Goal: Information Seeking & Learning: Find specific fact

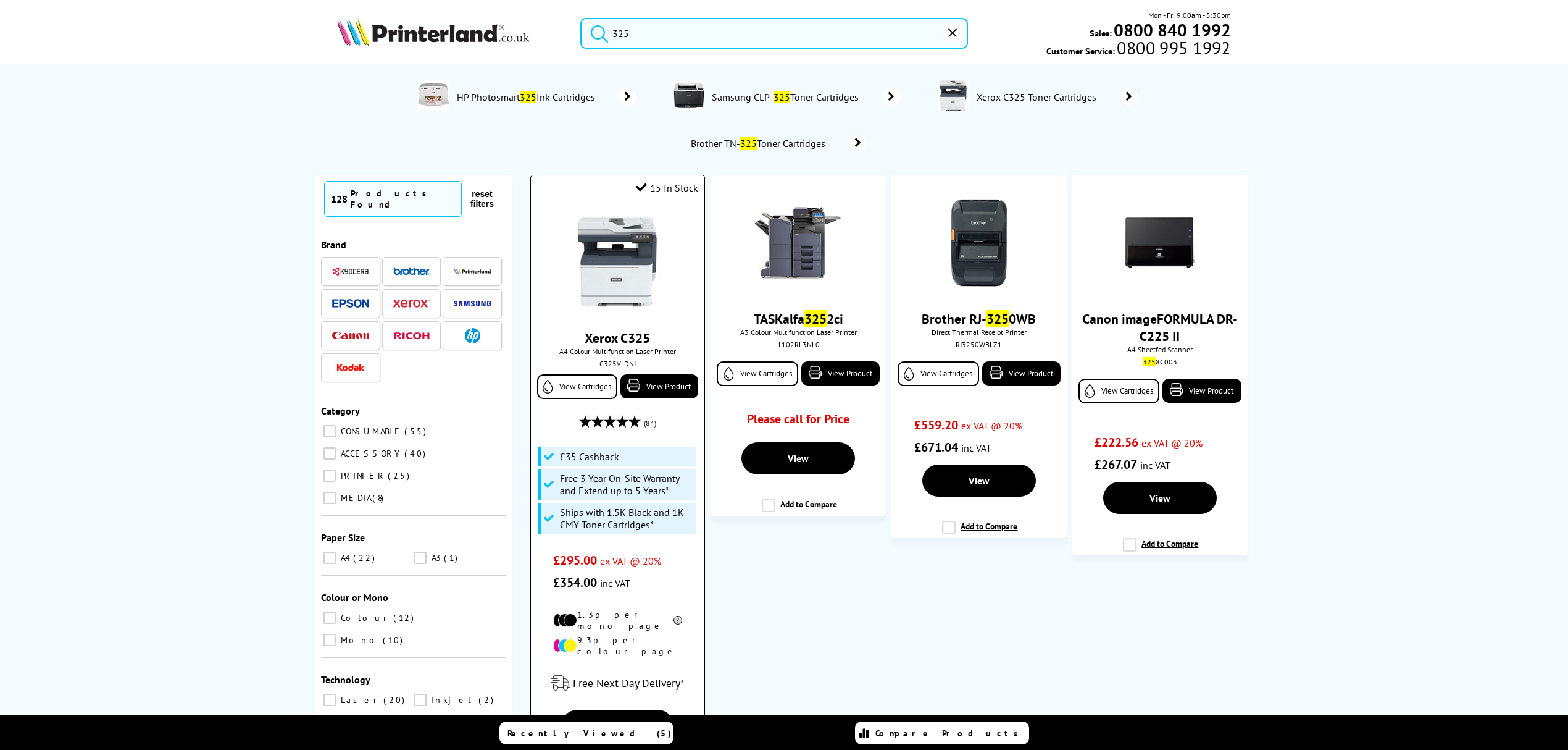
type input "325"
click at [602, 240] on img at bounding box center [617, 262] width 92 height 92
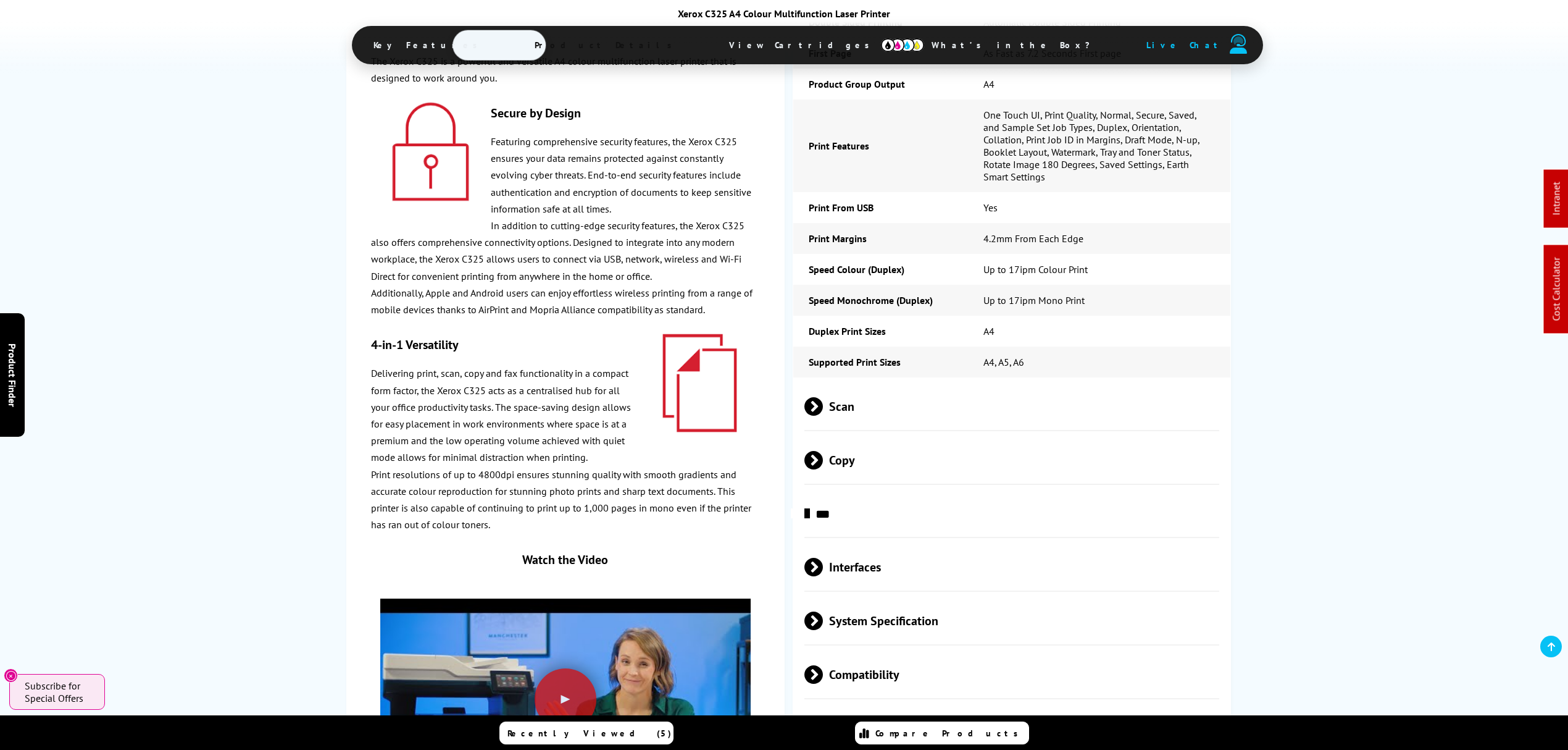
scroll to position [3129, 0]
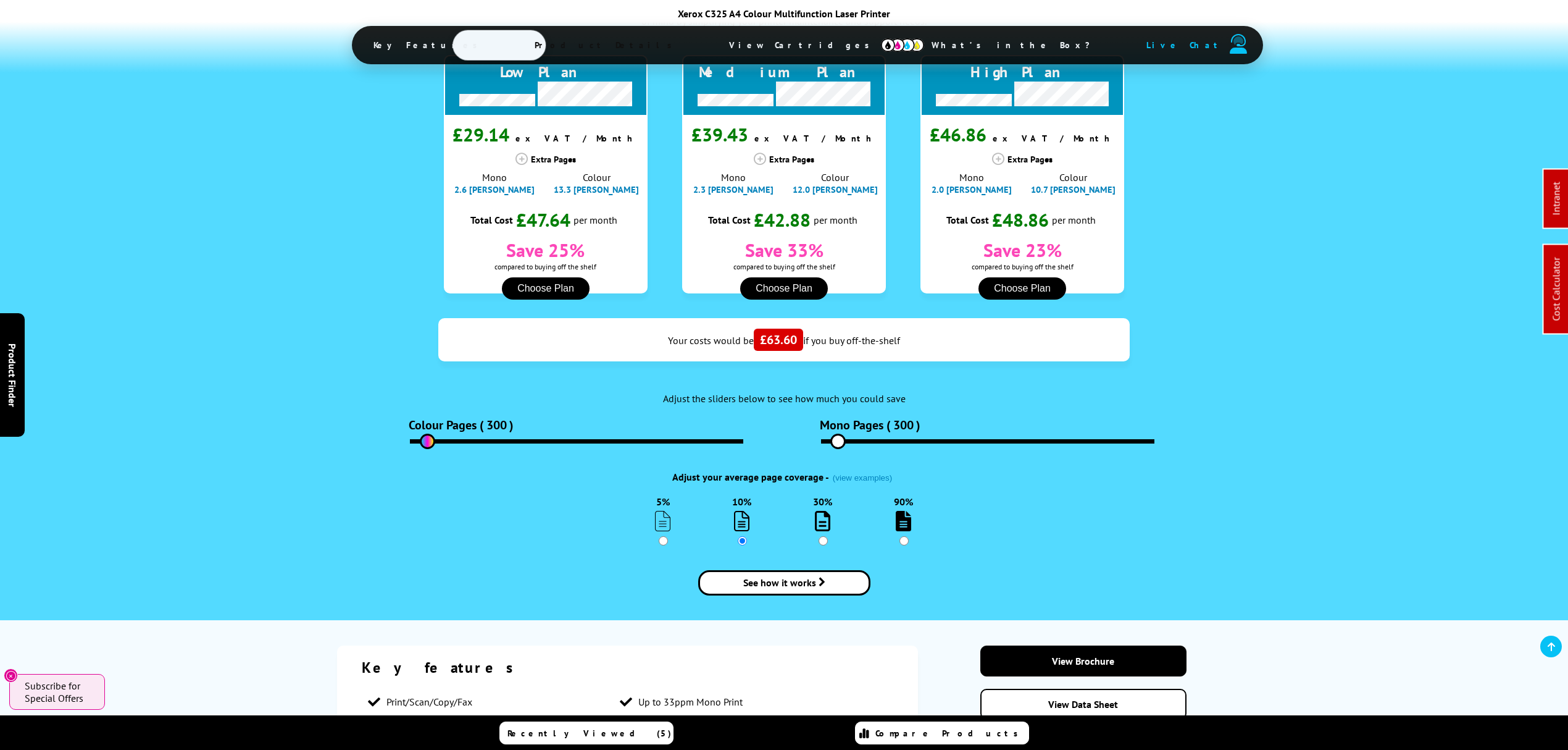
scroll to position [0, 0]
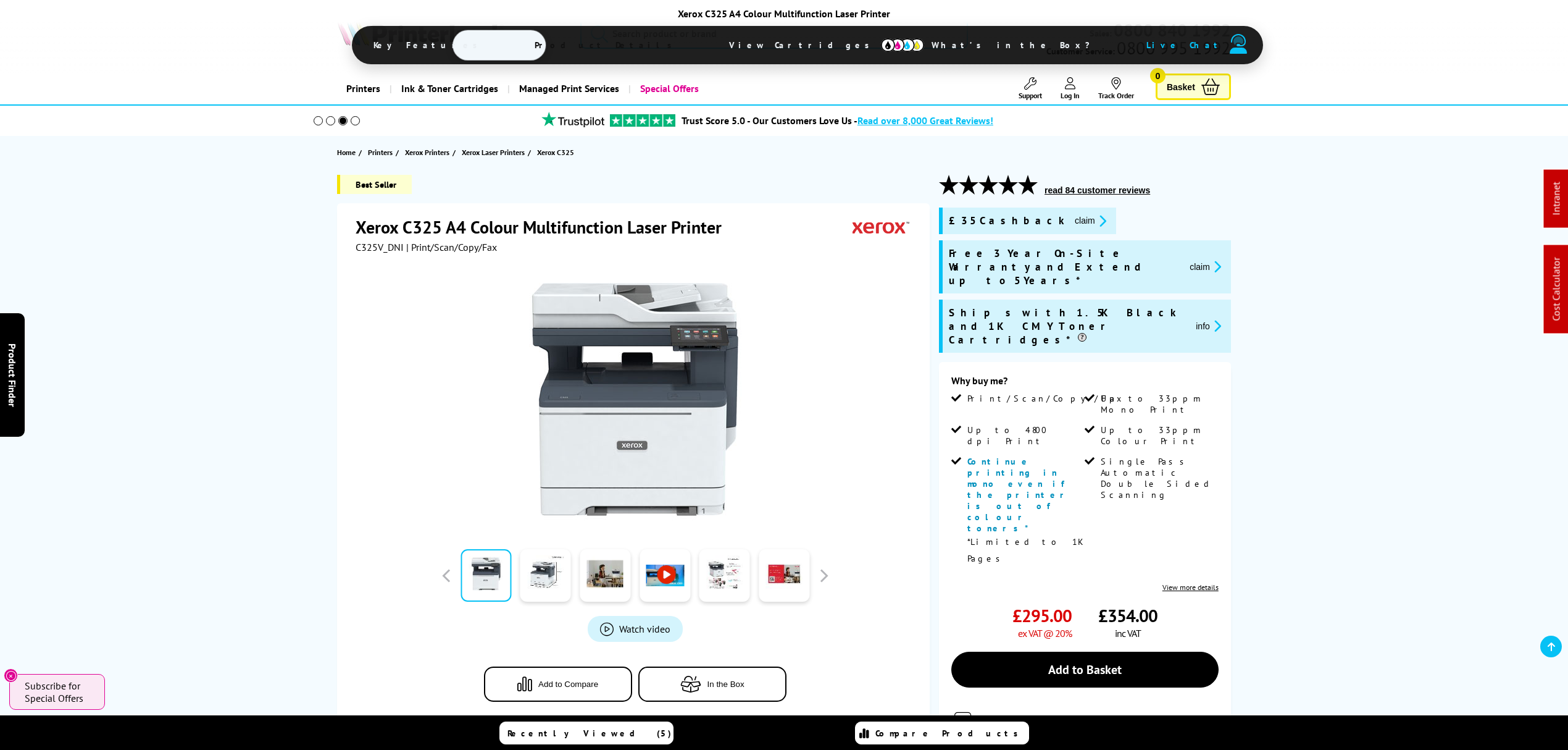
drag, startPoint x: 719, startPoint y: 369, endPoint x: 699, endPoint y: 63, distance: 306.7
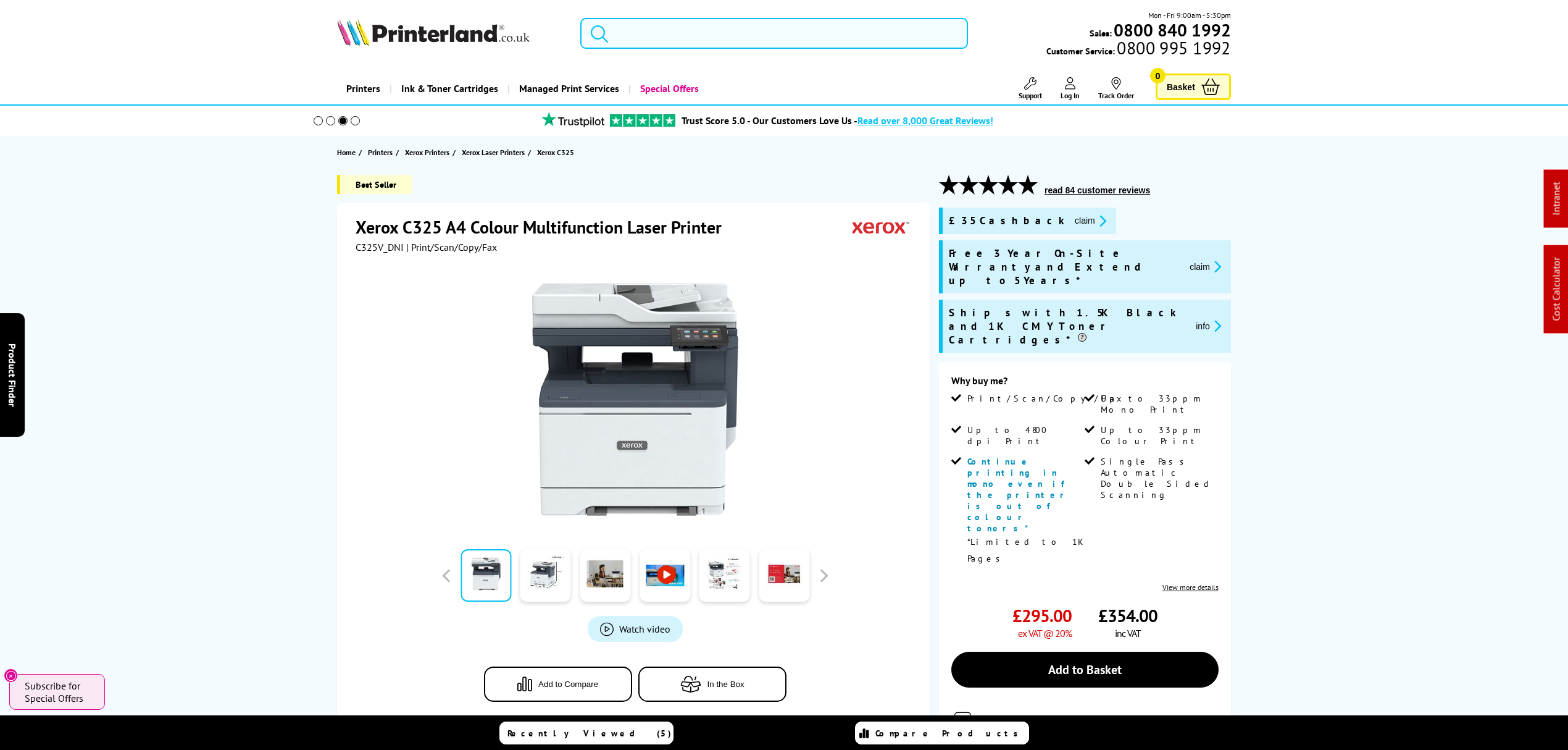
click at [706, 41] on input "search" at bounding box center [774, 33] width 388 height 31
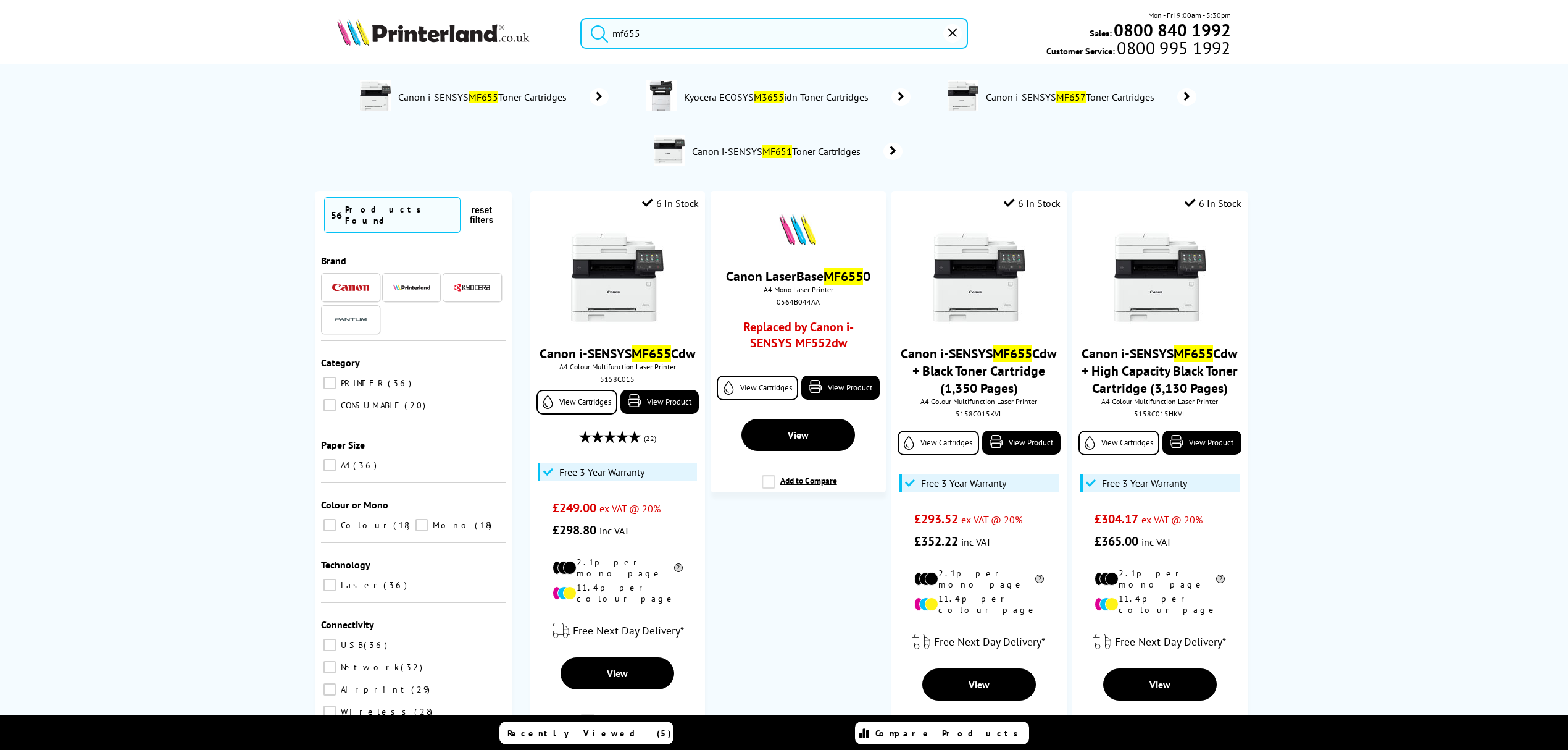
type input "mf655"
